Goal: Transaction & Acquisition: Purchase product/service

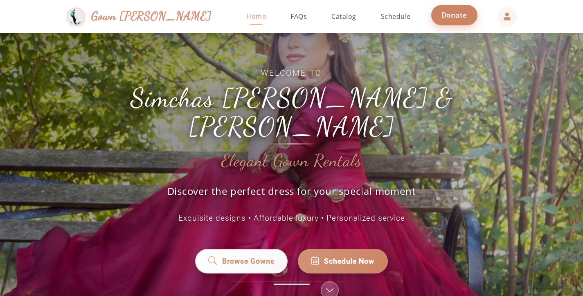
click at [441, 18] on span "Donate" at bounding box center [454, 14] width 26 height 9
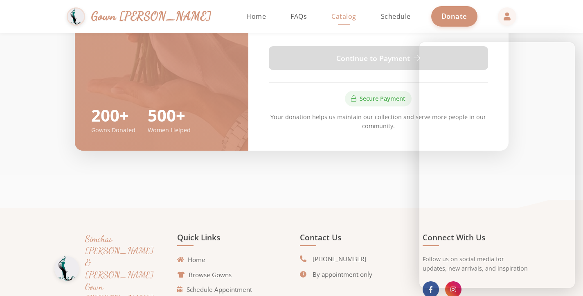
click at [331, 19] on span "Catalog" at bounding box center [343, 16] width 25 height 9
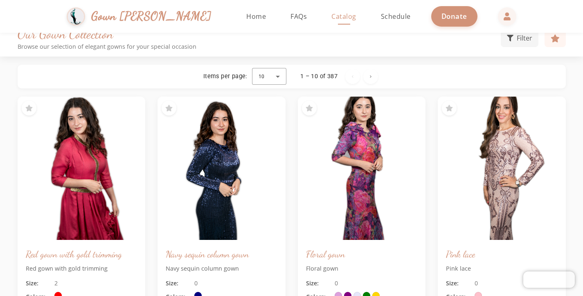
scroll to position [4, 0]
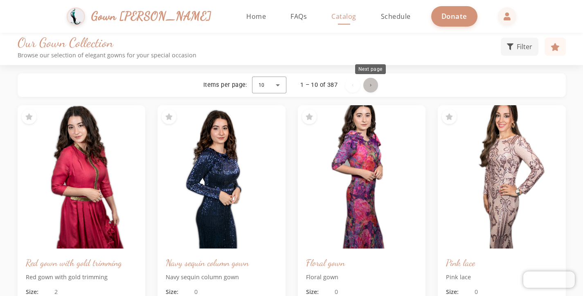
click at [374, 83] on span "Next page" at bounding box center [371, 85] width 20 height 20
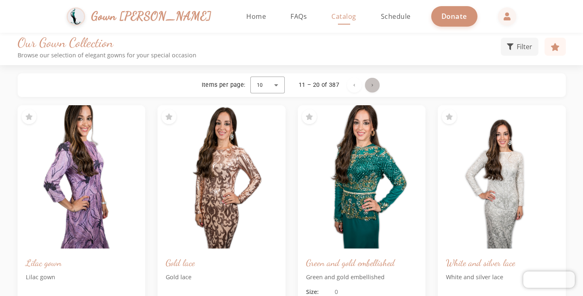
click at [374, 83] on span "Next page" at bounding box center [372, 85] width 20 height 20
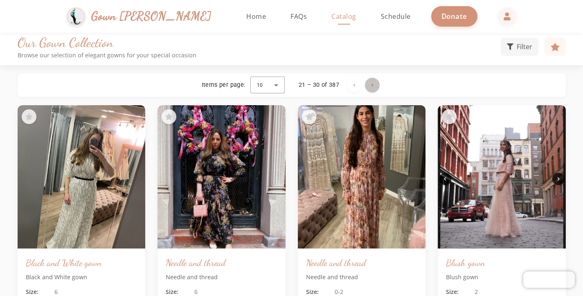
click at [374, 83] on span "Next page" at bounding box center [372, 85] width 20 height 20
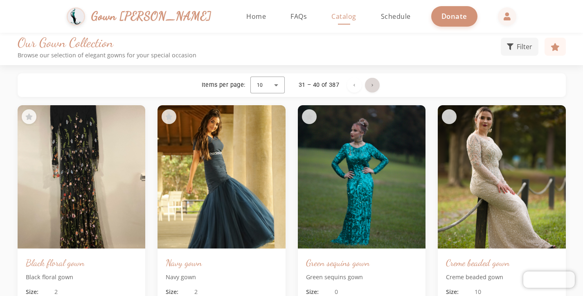
click at [374, 83] on span "Next page" at bounding box center [372, 85] width 20 height 20
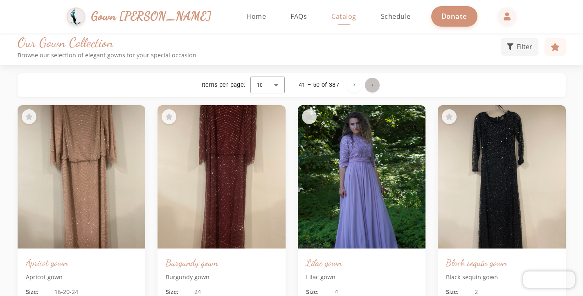
click at [374, 83] on span "Next page" at bounding box center [372, 85] width 20 height 20
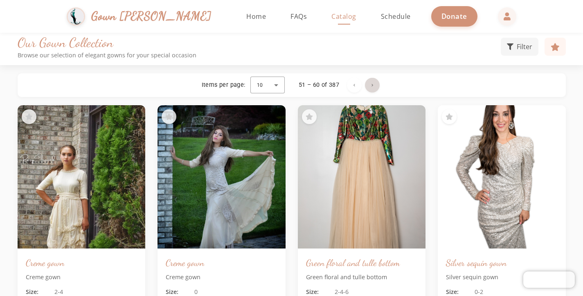
click at [374, 83] on span "Next page" at bounding box center [372, 85] width 20 height 20
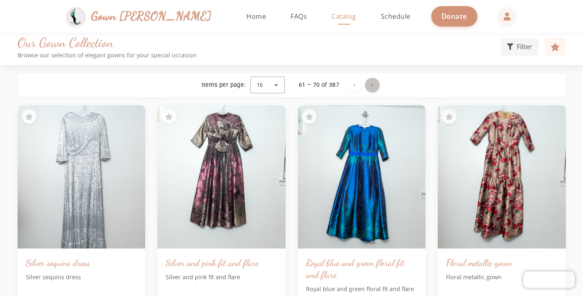
click at [374, 83] on span "Next page" at bounding box center [372, 85] width 20 height 20
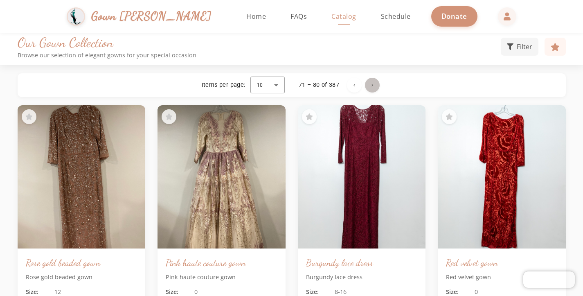
click at [374, 83] on span "Next page" at bounding box center [372, 85] width 20 height 20
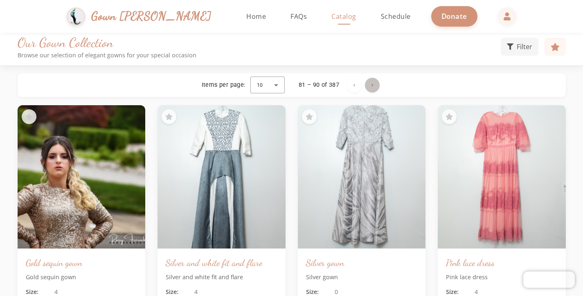
click at [374, 83] on span "Next page" at bounding box center [372, 85] width 20 height 20
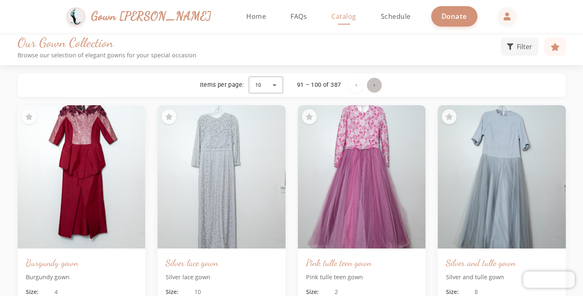
click at [374, 83] on span "Next page" at bounding box center [374, 85] width 20 height 20
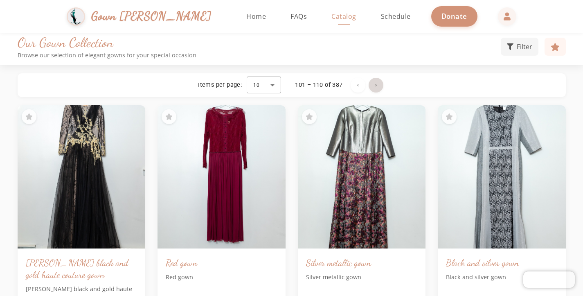
click at [374, 83] on span "Next page" at bounding box center [376, 85] width 20 height 20
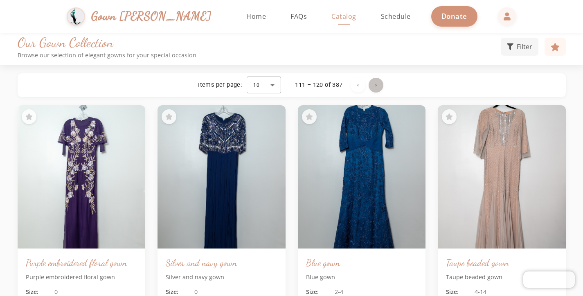
click at [374, 83] on span "Next page" at bounding box center [376, 85] width 20 height 20
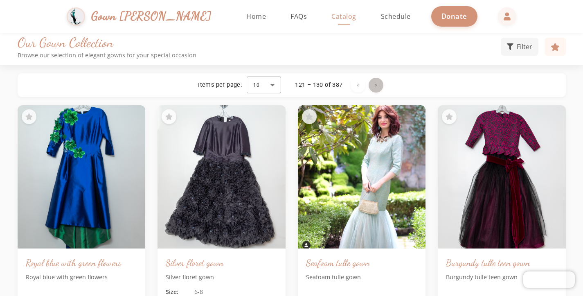
click at [374, 83] on span "Next page" at bounding box center [376, 85] width 20 height 20
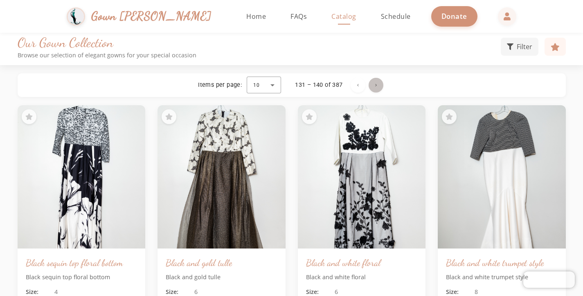
click at [374, 83] on span "Next page" at bounding box center [376, 85] width 20 height 20
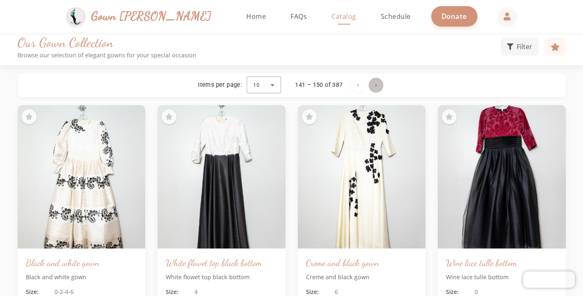
click at [374, 83] on span "Next page" at bounding box center [376, 85] width 20 height 20
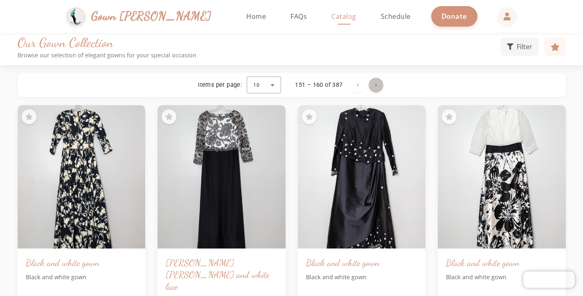
click at [374, 86] on span "Next page" at bounding box center [376, 85] width 20 height 20
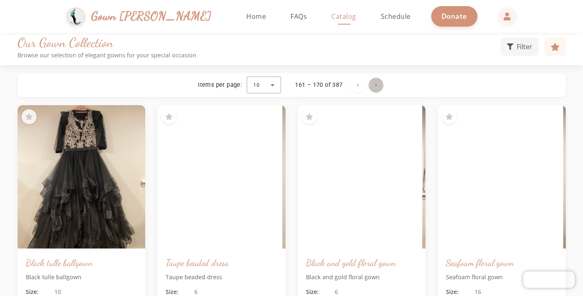
click at [374, 86] on span "Next page" at bounding box center [376, 85] width 20 height 20
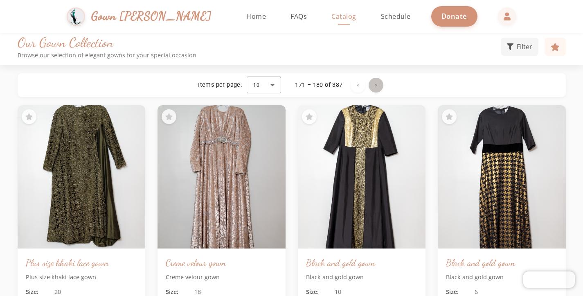
click at [374, 86] on span "Next page" at bounding box center [376, 85] width 20 height 20
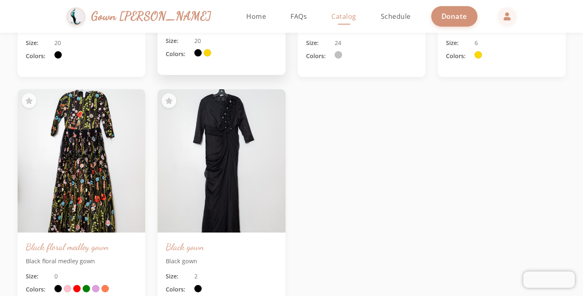
scroll to position [525, 0]
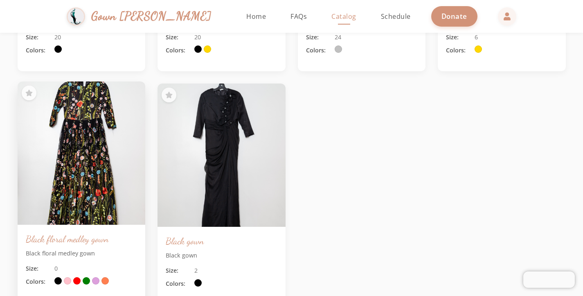
click at [101, 150] on img at bounding box center [81, 153] width 134 height 151
click at [90, 154] on img at bounding box center [81, 153] width 134 height 151
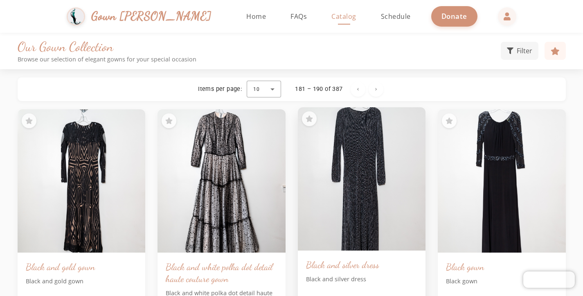
scroll to position [0, 0]
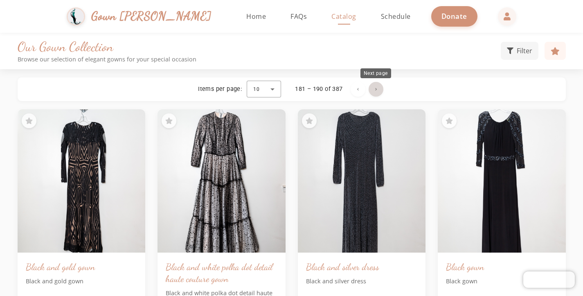
click at [378, 88] on span "Next page" at bounding box center [376, 89] width 20 height 20
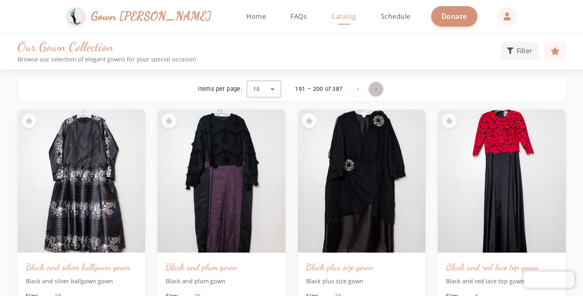
click at [378, 88] on span "Next page" at bounding box center [376, 89] width 20 height 20
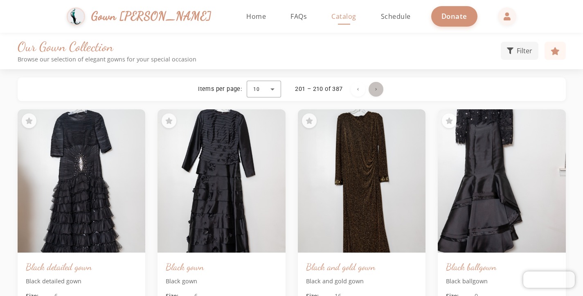
click at [377, 86] on span "Next page" at bounding box center [376, 89] width 20 height 20
